Goal: Task Accomplishment & Management: Use online tool/utility

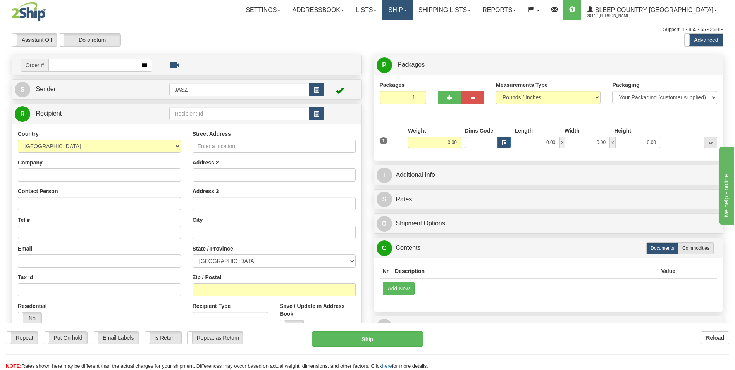
click at [412, 17] on link "Ship" at bounding box center [398, 9] width 30 height 19
click at [405, 38] on span "OnHold / Order Queue" at bounding box center [377, 37] width 55 height 6
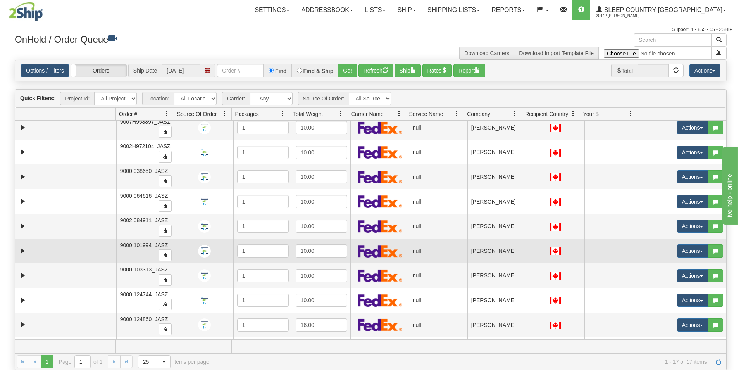
scroll to position [200, 0]
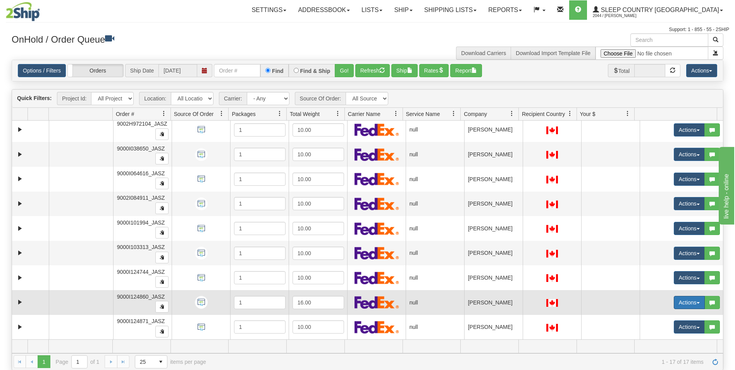
click at [681, 300] on button "Actions" at bounding box center [689, 302] width 31 height 13
click at [660, 314] on link "Open" at bounding box center [671, 317] width 67 height 10
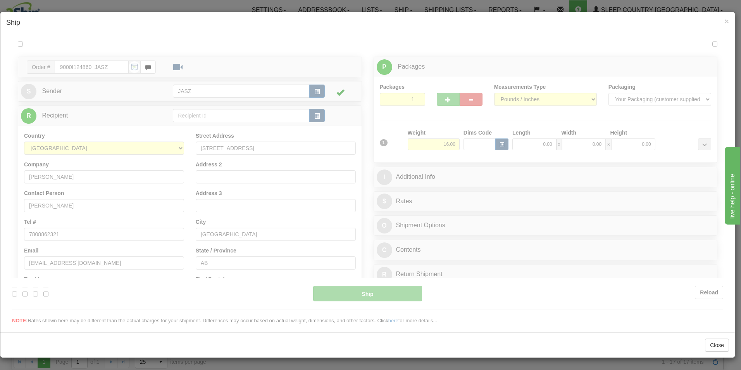
scroll to position [0, 0]
type input "12:07"
type input "16:00"
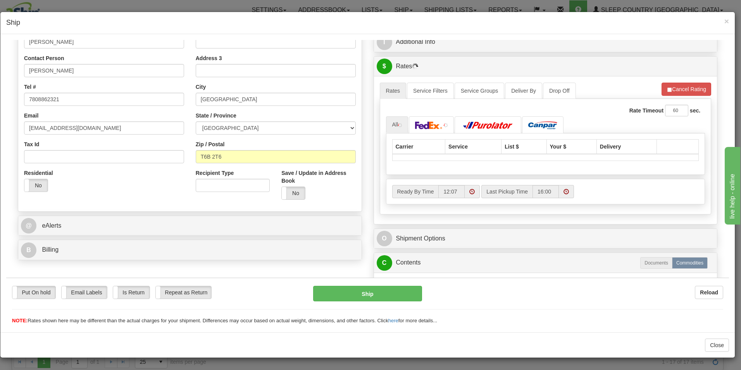
scroll to position [155, 0]
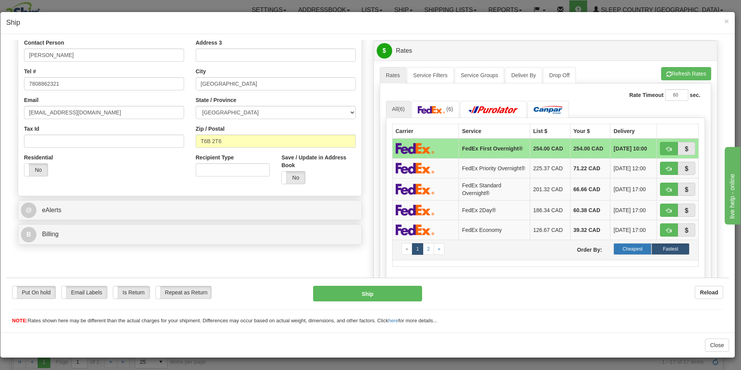
click at [621, 250] on label "Cheapest" at bounding box center [633, 249] width 38 height 12
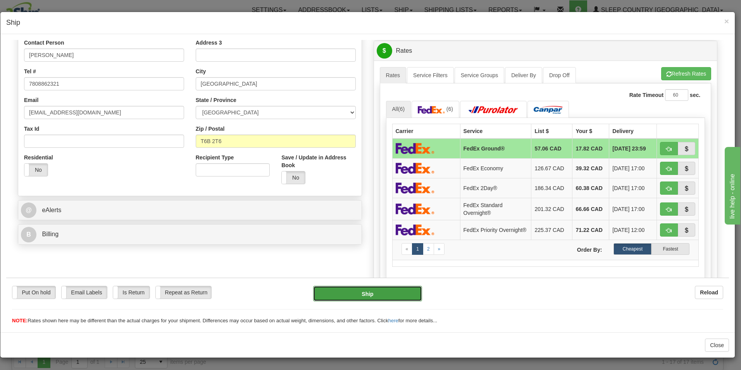
click at [391, 294] on button "Ship" at bounding box center [367, 293] width 109 height 16
type input "92"
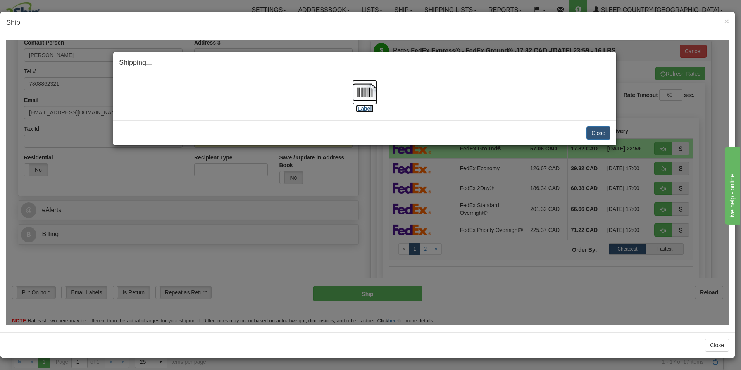
click at [373, 92] on img at bounding box center [364, 91] width 25 height 25
click at [597, 134] on button "Close" at bounding box center [598, 132] width 24 height 13
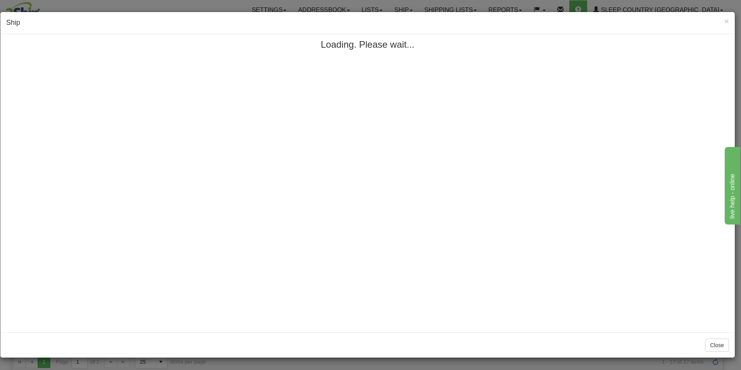
scroll to position [0, 0]
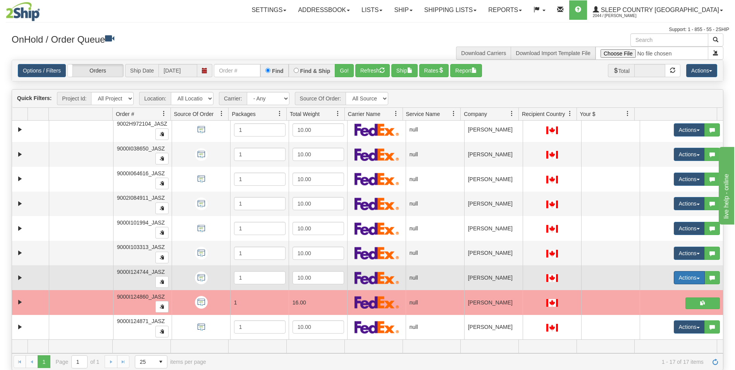
click at [686, 280] on button "Actions" at bounding box center [689, 277] width 31 height 13
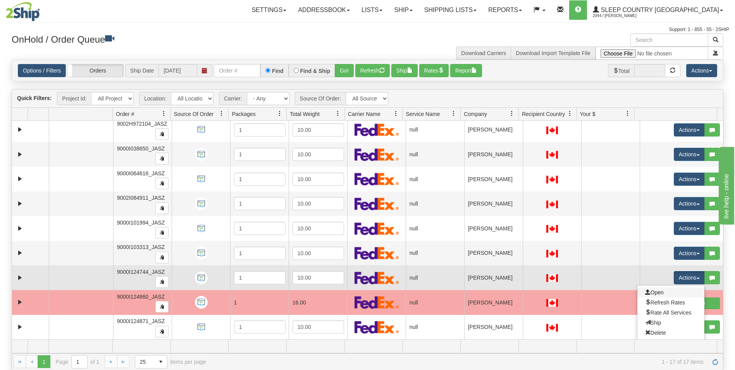
click at [661, 293] on link "Open" at bounding box center [671, 292] width 67 height 10
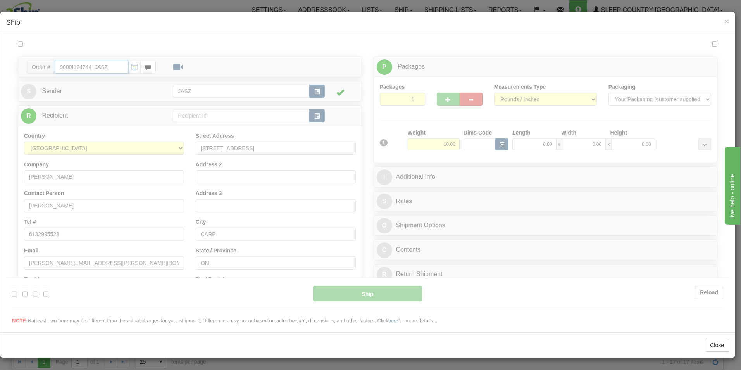
type input "12:08"
type input "16:00"
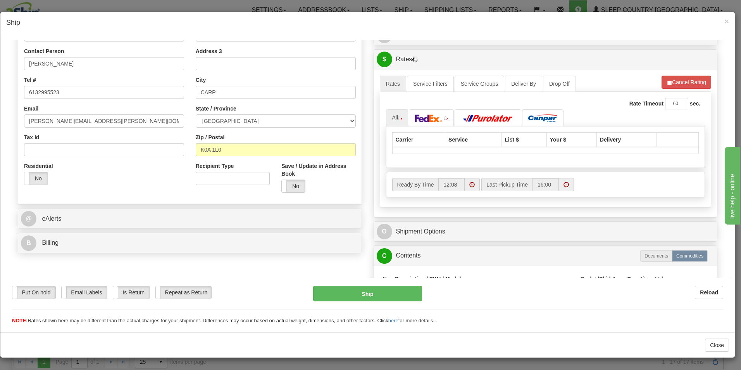
scroll to position [229, 0]
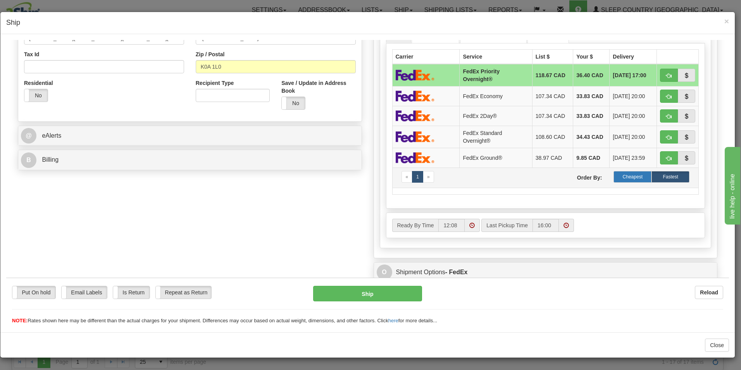
click at [633, 179] on label "Cheapest" at bounding box center [633, 177] width 38 height 12
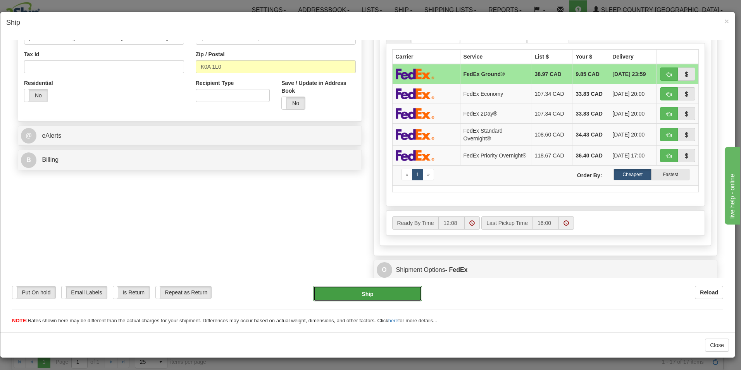
click at [397, 292] on button "Ship" at bounding box center [367, 293] width 109 height 16
type input "92"
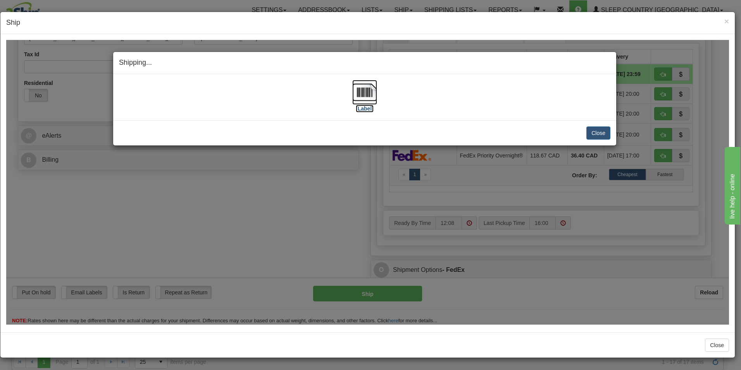
click at [372, 101] on img at bounding box center [364, 91] width 25 height 25
click at [601, 130] on button "Close" at bounding box center [598, 132] width 24 height 13
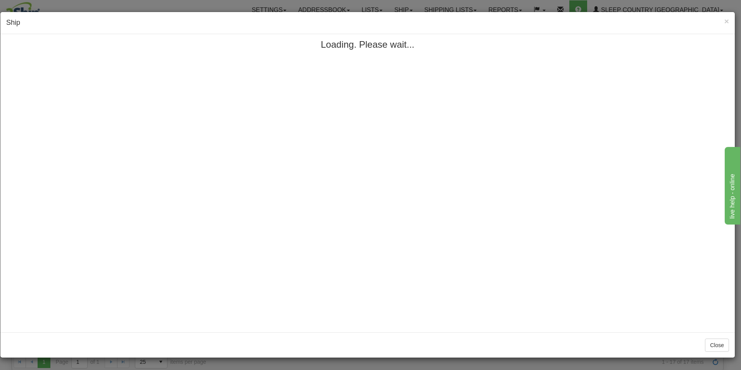
scroll to position [0, 0]
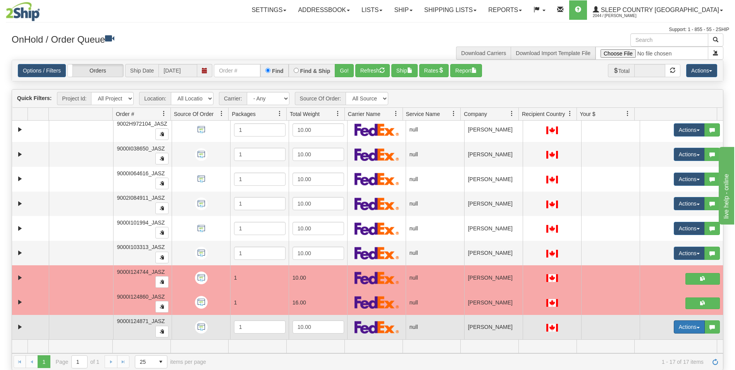
click at [683, 325] on button "Actions" at bounding box center [689, 326] width 31 height 13
click at [657, 336] on link "Open" at bounding box center [671, 341] width 67 height 10
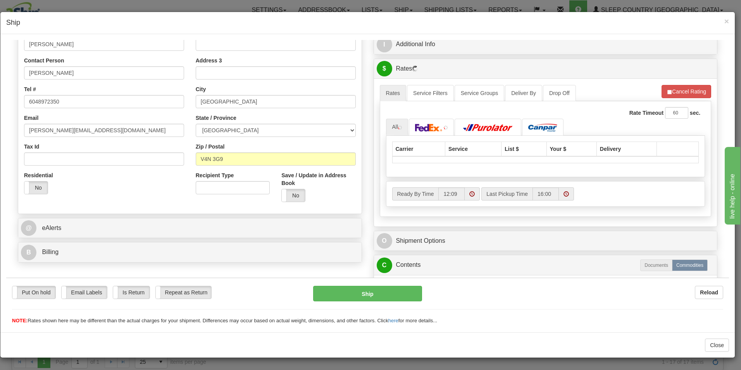
scroll to position [194, 0]
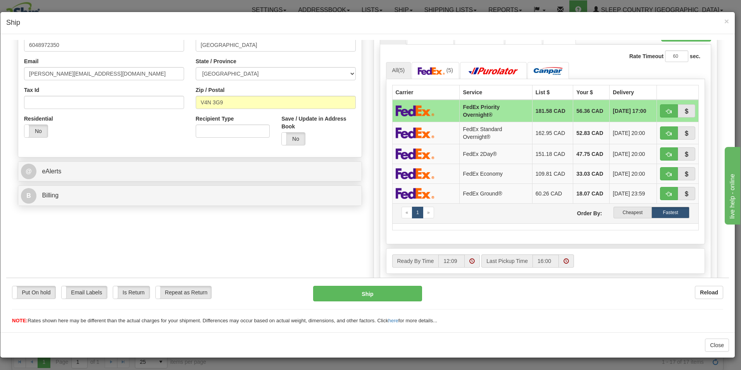
click at [616, 204] on td "« 1 » Order By: Cheapest Fastest" at bounding box center [545, 213] width 307 height 20
click at [617, 210] on label "Cheapest" at bounding box center [633, 212] width 38 height 12
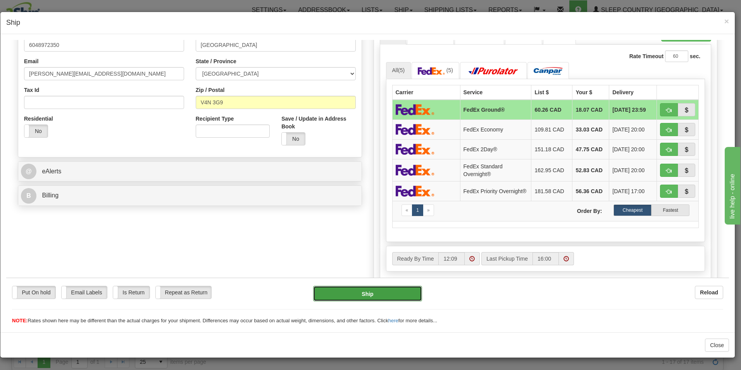
click at [341, 297] on button "Ship" at bounding box center [367, 293] width 109 height 16
type input "92"
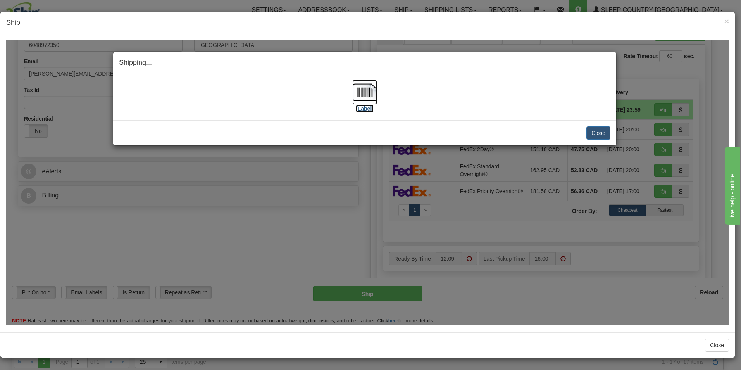
click at [373, 101] on img at bounding box center [364, 91] width 25 height 25
